Goal: Information Seeking & Learning: Learn about a topic

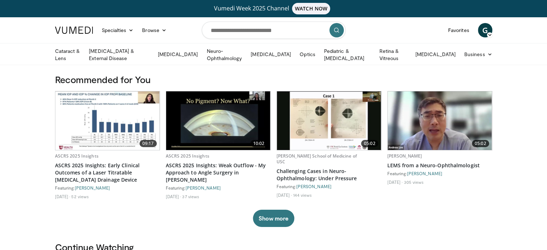
click at [87, 119] on img at bounding box center [107, 120] width 104 height 59
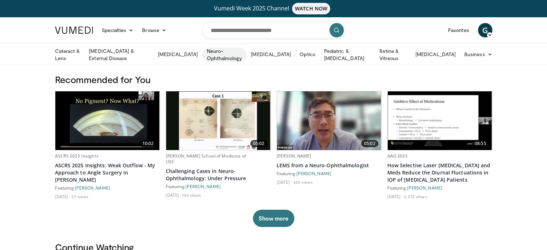
click at [212, 55] on link "Neuro-Ophthalmology" at bounding box center [224, 54] width 44 height 14
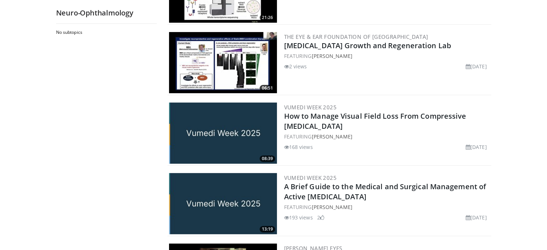
scroll to position [62, 0]
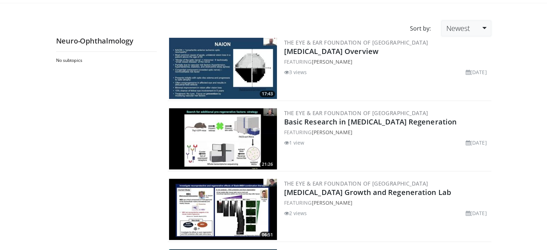
click at [444, 28] on link "Newest" at bounding box center [466, 28] width 50 height 16
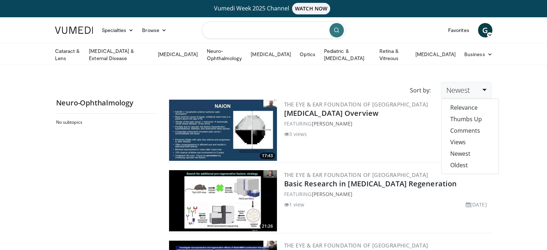
click at [232, 27] on input "Search topics, interventions" at bounding box center [274, 30] width 144 height 17
type input "********"
click at [336, 28] on icon "submit" at bounding box center [337, 30] width 6 height 6
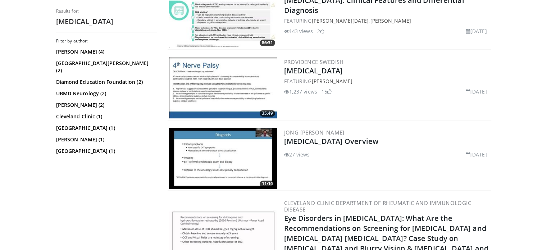
scroll to position [275, 0]
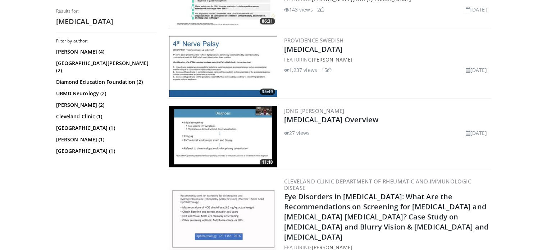
click at [239, 58] on img at bounding box center [223, 66] width 108 height 61
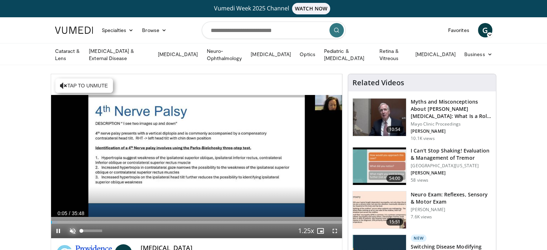
click at [70, 227] on span "Video Player" at bounding box center [72, 231] width 14 height 14
click at [334, 225] on span "Video Player" at bounding box center [335, 231] width 14 height 14
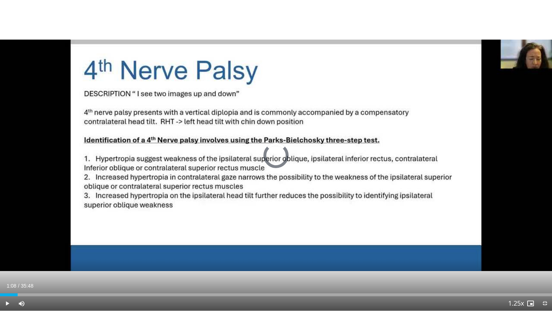
drag, startPoint x: 0, startPoint y: 295, endPoint x: 42, endPoint y: 292, distance: 41.8
click at [42, 250] on div "Loaded : 0.00% 02:40 02:42" at bounding box center [276, 292] width 552 height 7
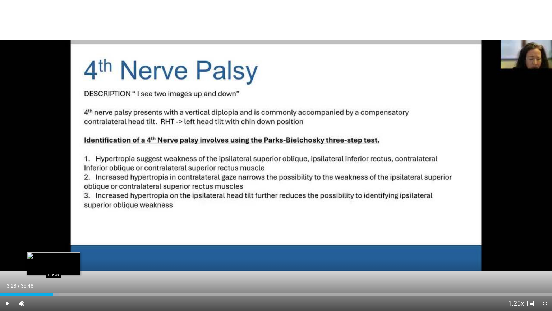
drag, startPoint x: 41, startPoint y: 294, endPoint x: 53, endPoint y: 293, distance: 11.9
click at [54, 250] on div "Progress Bar" at bounding box center [54, 294] width 1 height 3
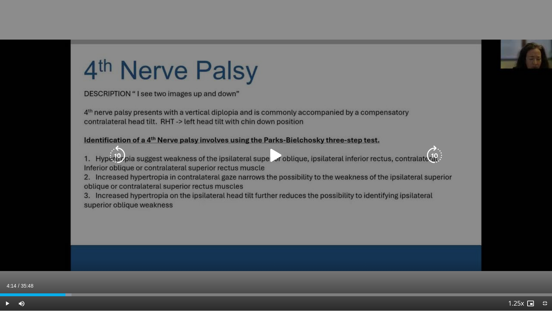
drag, startPoint x: 55, startPoint y: 292, endPoint x: 66, endPoint y: 291, distance: 11.2
click at [66, 250] on div "Loaded : 12.93% 04:10 04:11" at bounding box center [276, 292] width 552 height 7
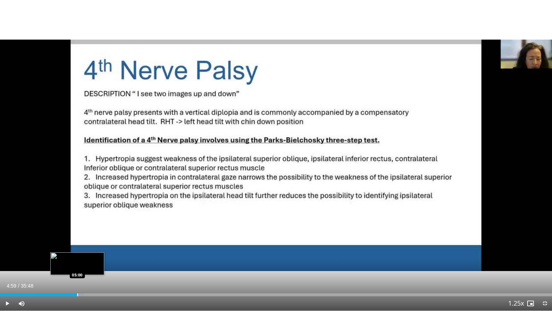
drag, startPoint x: 65, startPoint y: 293, endPoint x: 82, endPoint y: 294, distance: 16.9
click at [78, 250] on div "Progress Bar" at bounding box center [77, 294] width 1 height 3
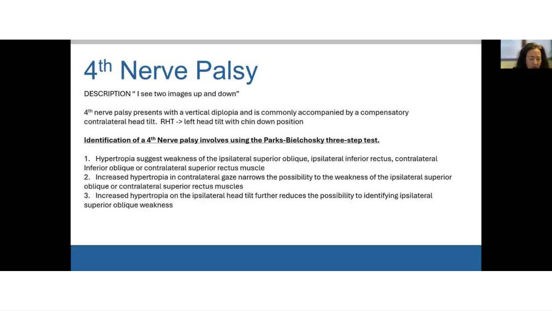
click at [82, 250] on video-js "**********" at bounding box center [276, 155] width 552 height 311
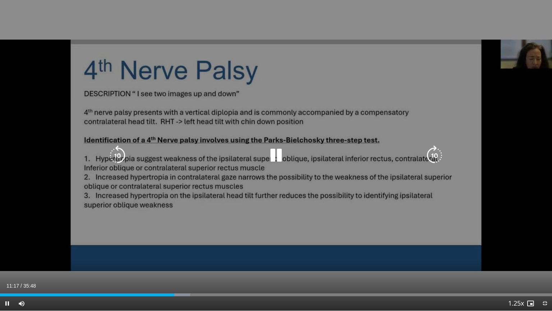
click at [275, 154] on icon "Video Player" at bounding box center [276, 155] width 20 height 20
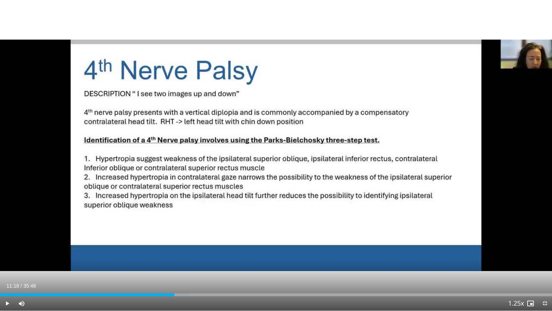
click at [275, 154] on div "10 seconds Tap to unmute" at bounding box center [276, 155] width 552 height 310
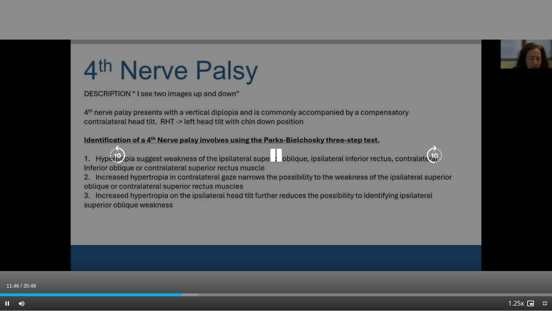
click at [198, 210] on div "10 seconds Tap to unmute" at bounding box center [276, 155] width 552 height 310
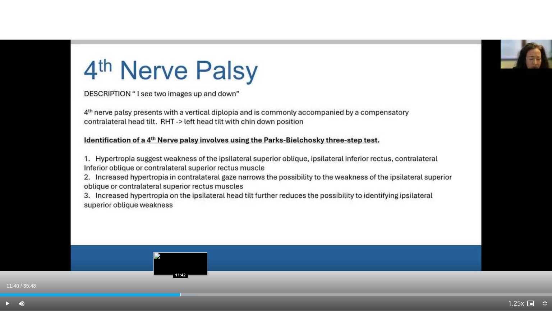
click at [180, 250] on div "11:40" at bounding box center [90, 294] width 180 height 3
click at [180, 250] on div "Progress Bar" at bounding box center [180, 294] width 1 height 3
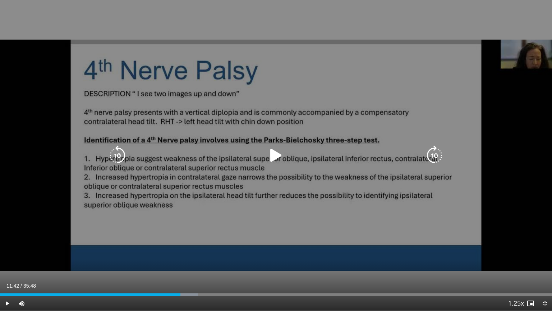
click at [274, 156] on icon "Video Player" at bounding box center [276, 155] width 20 height 20
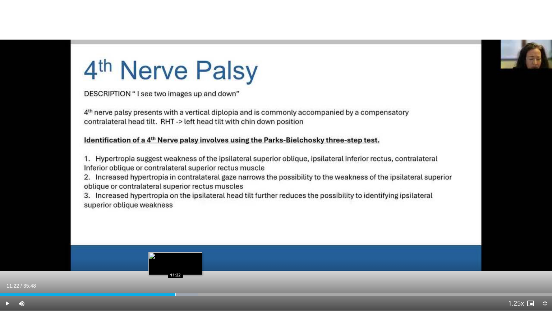
click at [175, 250] on div "Loaded : 35.85% 11:22 11:22" at bounding box center [276, 292] width 552 height 7
click at [170, 250] on div "Loaded : 30.94% 11:02 11:02" at bounding box center [276, 292] width 552 height 7
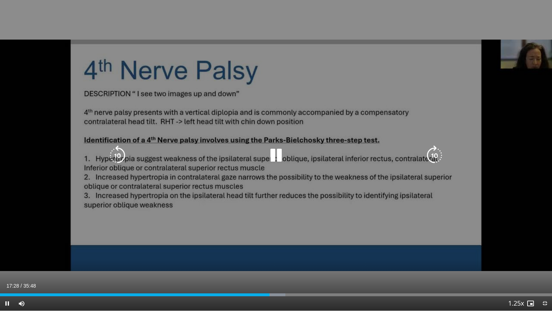
click at [274, 153] on icon "Video Player" at bounding box center [276, 155] width 20 height 20
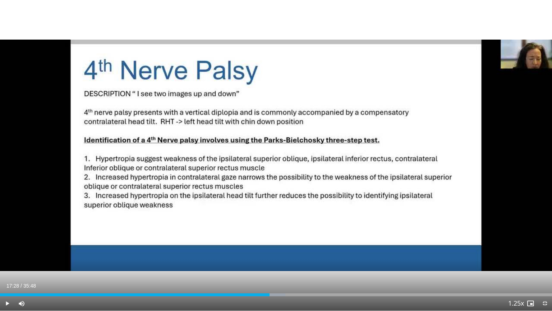
click at [274, 153] on div "10 seconds Tap to unmute" at bounding box center [276, 155] width 552 height 310
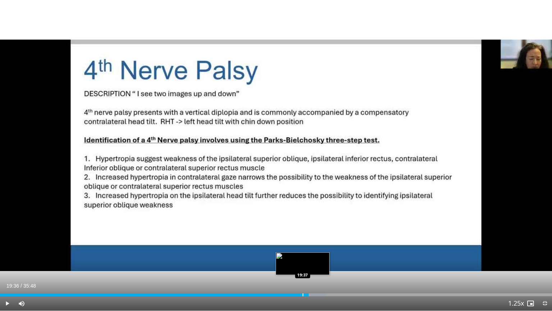
click at [302, 250] on div "20:01" at bounding box center [154, 294] width 309 height 3
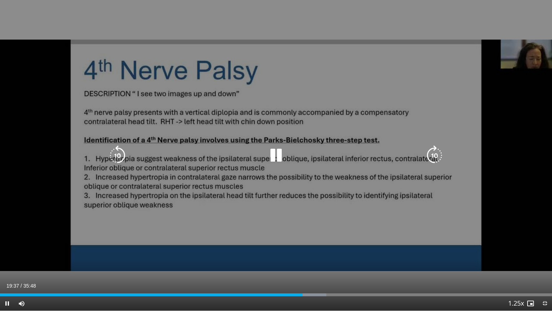
click at [269, 180] on div "10 seconds Tap to unmute" at bounding box center [276, 155] width 552 height 310
click at [274, 157] on icon "Video Player" at bounding box center [276, 155] width 20 height 20
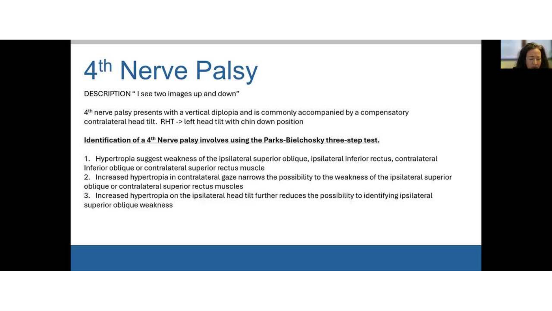
click at [24, 134] on div "10 seconds Tap to unmute" at bounding box center [276, 155] width 552 height 310
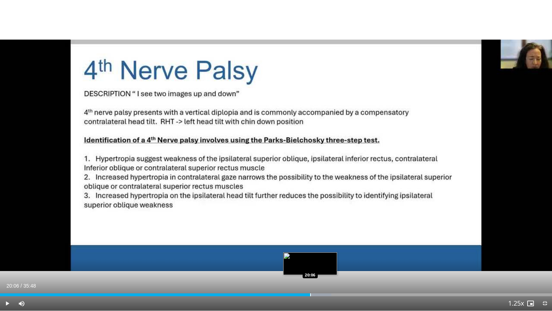
click at [310, 250] on div "Progress Bar" at bounding box center [310, 294] width 1 height 3
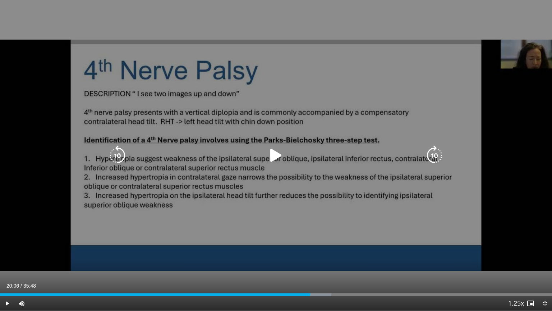
click at [273, 152] on icon "Video Player" at bounding box center [276, 155] width 20 height 20
click at [275, 152] on icon "Video Player" at bounding box center [276, 155] width 20 height 20
click at [269, 151] on icon "Video Player" at bounding box center [276, 155] width 20 height 20
